Goal: Browse casually

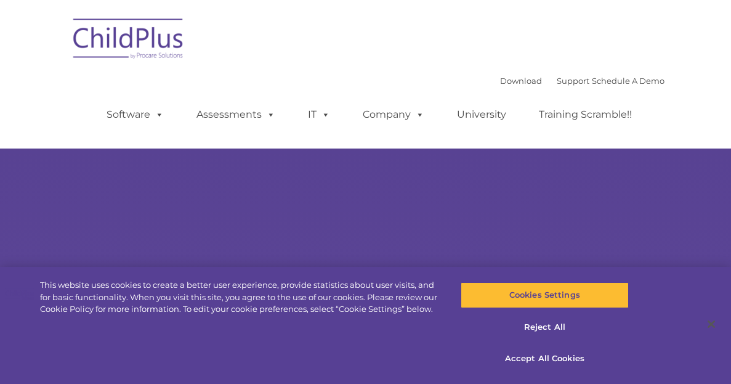
select select "MEDIUM"
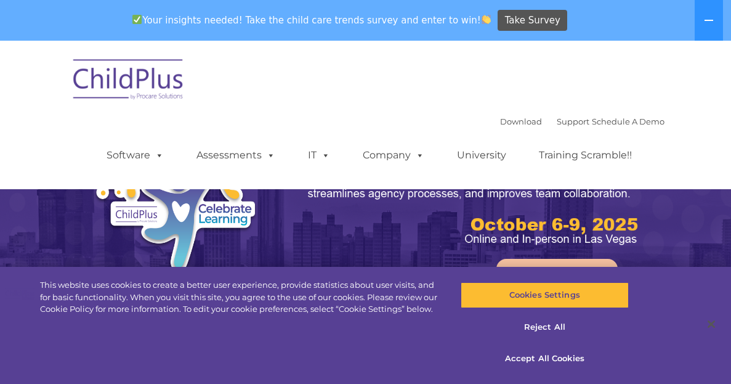
click at [720, 203] on img at bounding box center [365, 271] width 731 height 460
click at [713, 207] on img at bounding box center [365, 271] width 731 height 460
click at [350, 137] on ul "Software ChildPlus: The original and most widely-used Head Start data managemen…" at bounding box center [373, 155] width 582 height 49
click at [709, 28] on button at bounding box center [708, 20] width 28 height 41
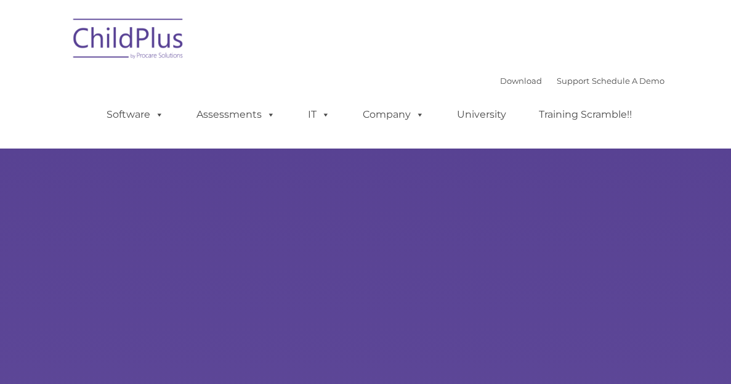
type input ""
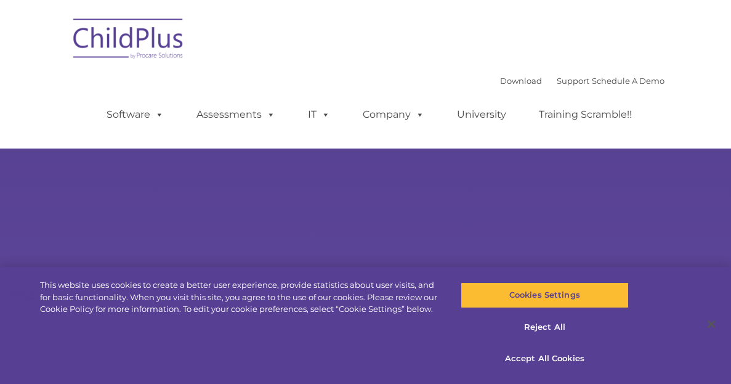
select select "MEDIUM"
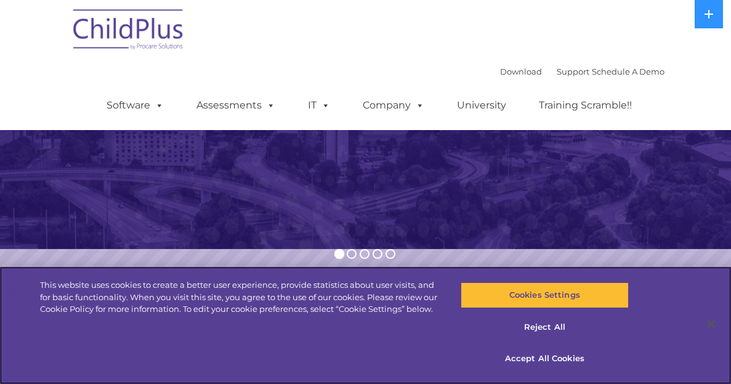
scroll to position [212, 0]
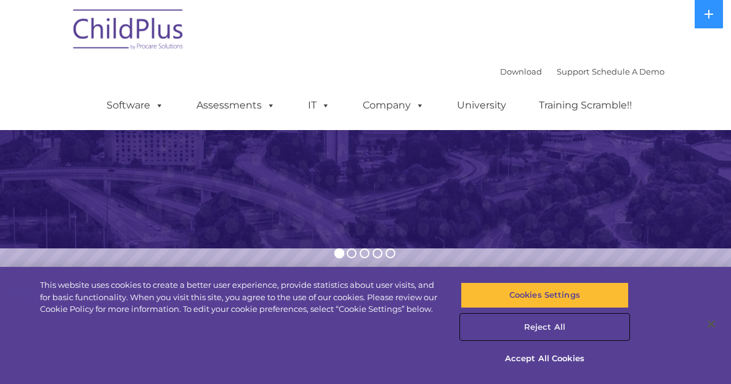
click at [541, 327] on button "Reject All" at bounding box center [544, 327] width 168 height 26
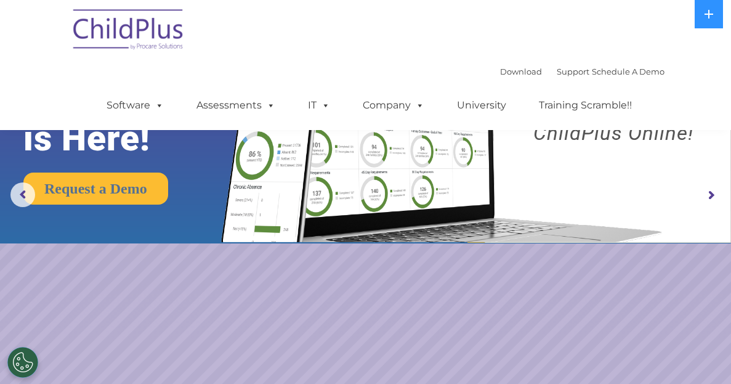
scroll to position [0, 0]
